Goal: Task Accomplishment & Management: Manage account settings

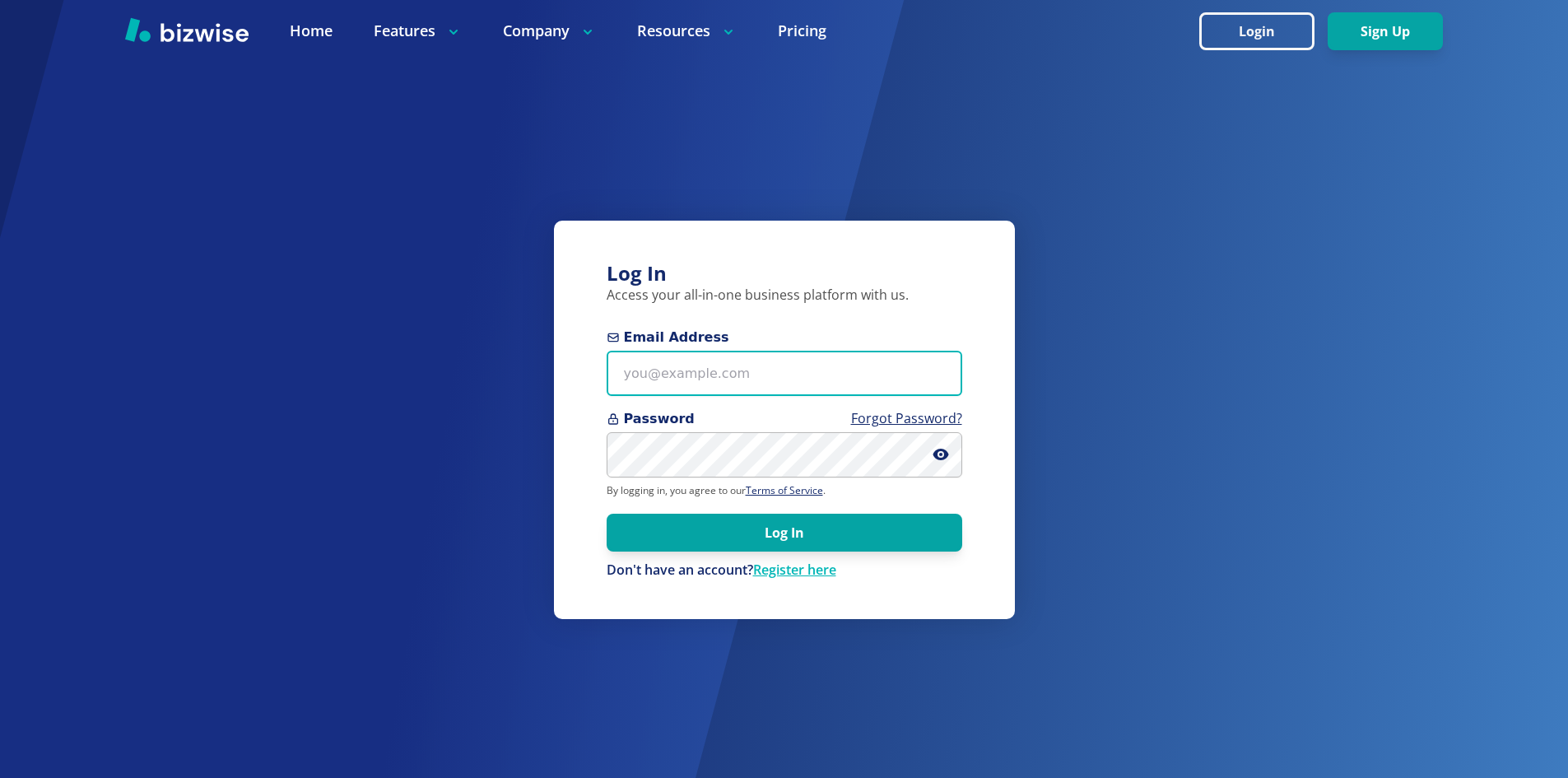
click at [736, 373] on input "Email Address" at bounding box center [784, 373] width 355 height 45
type input "sam@biotechintl.com"
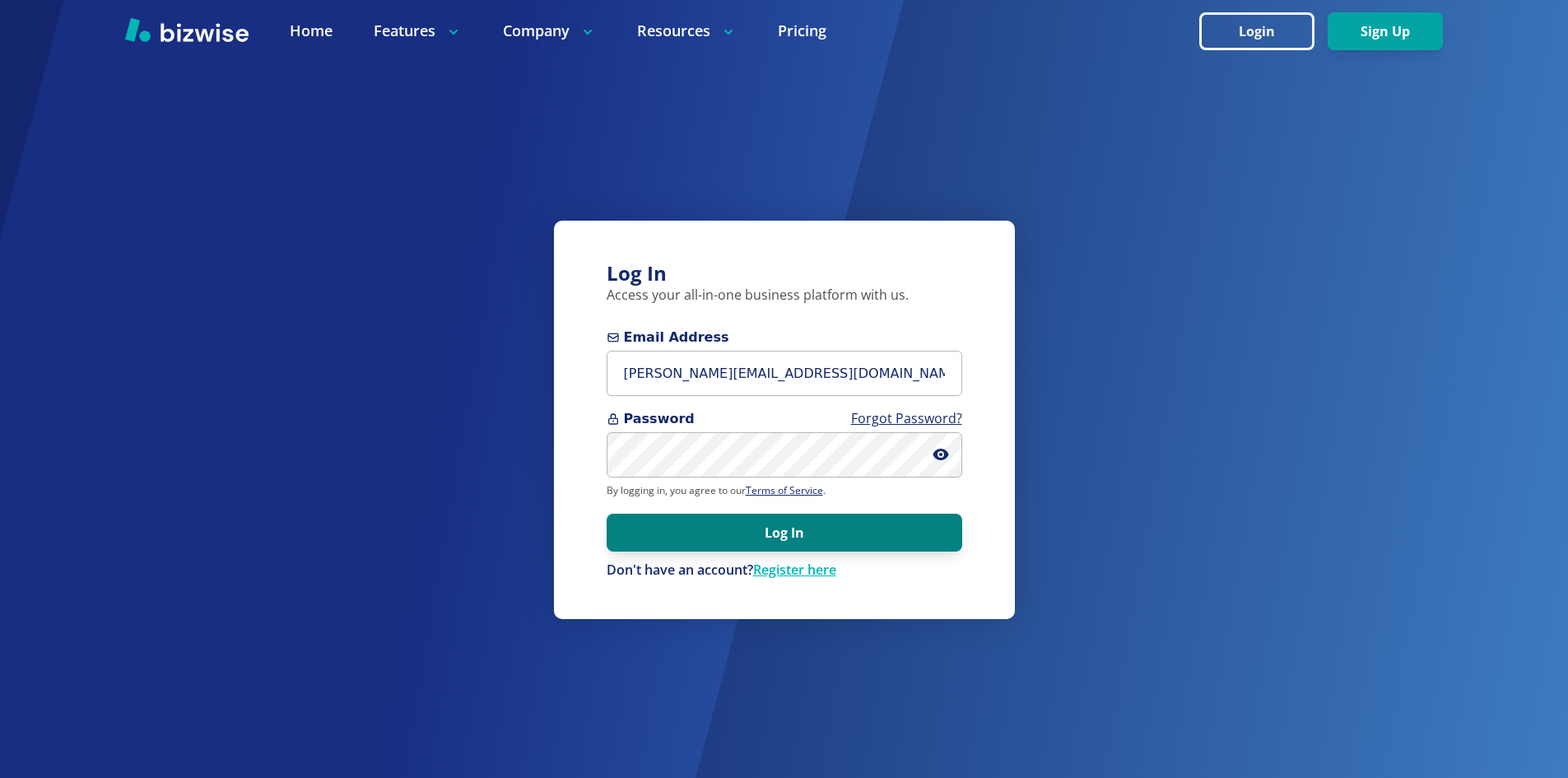
click at [777, 532] on button "Log In" at bounding box center [784, 532] width 355 height 38
click at [774, 528] on button "Log In" at bounding box center [784, 532] width 355 height 38
